Goal: Navigation & Orientation: Find specific page/section

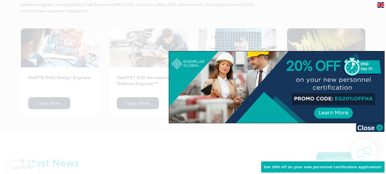
scroll to position [910, 0]
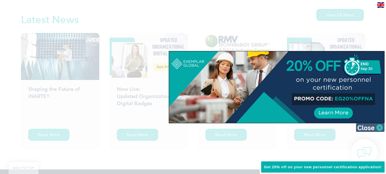
click at [377, 128] on img at bounding box center [370, 128] width 29 height 9
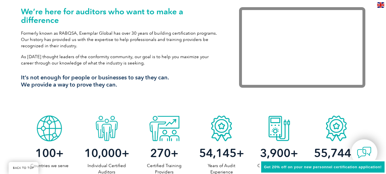
scroll to position [355, 0]
